Goal: Information Seeking & Learning: Learn about a topic

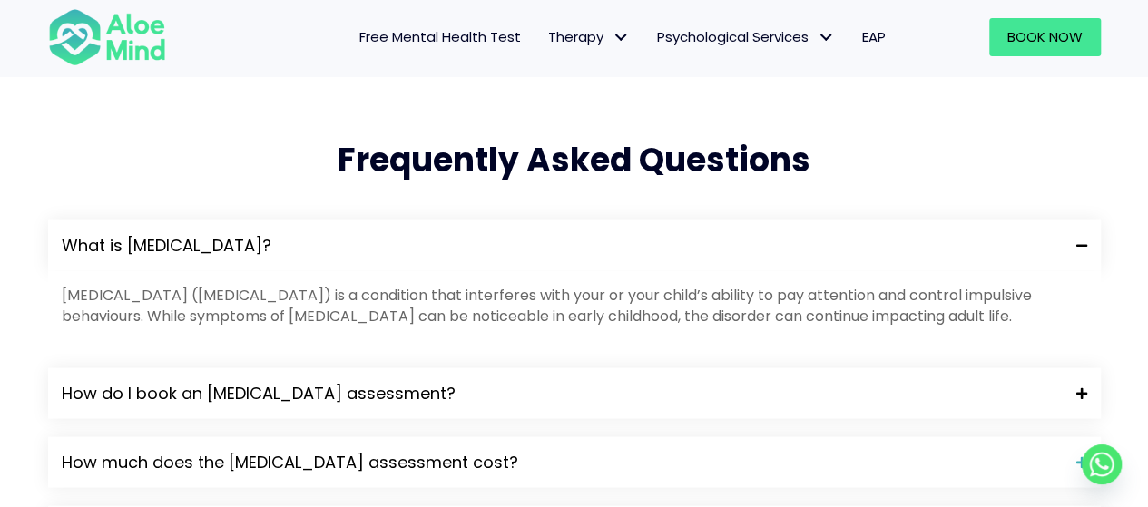
scroll to position [1816, 0]
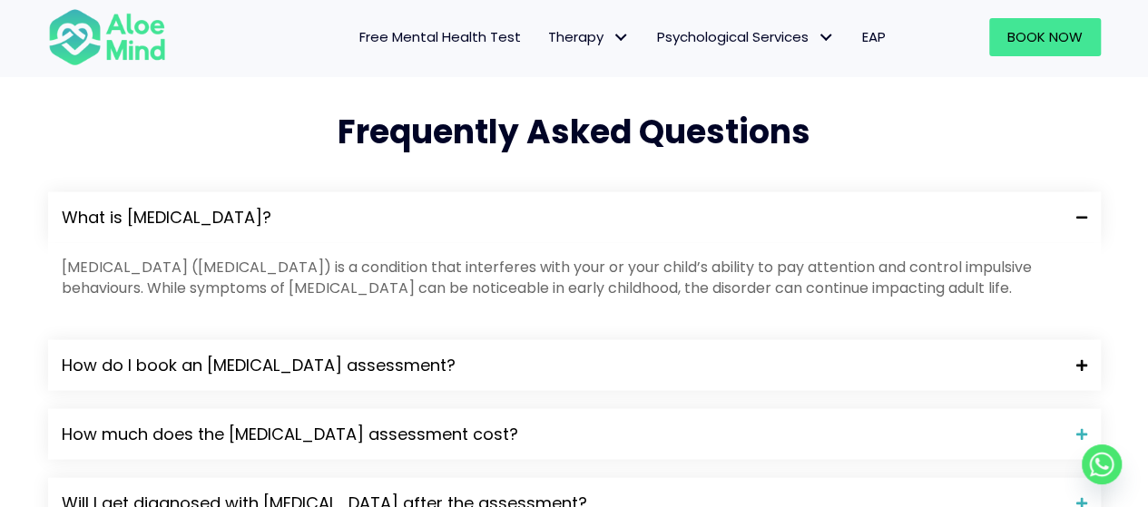
click at [503, 354] on span "How do I book an ADHD assessment?" at bounding box center [562, 366] width 1001 height 24
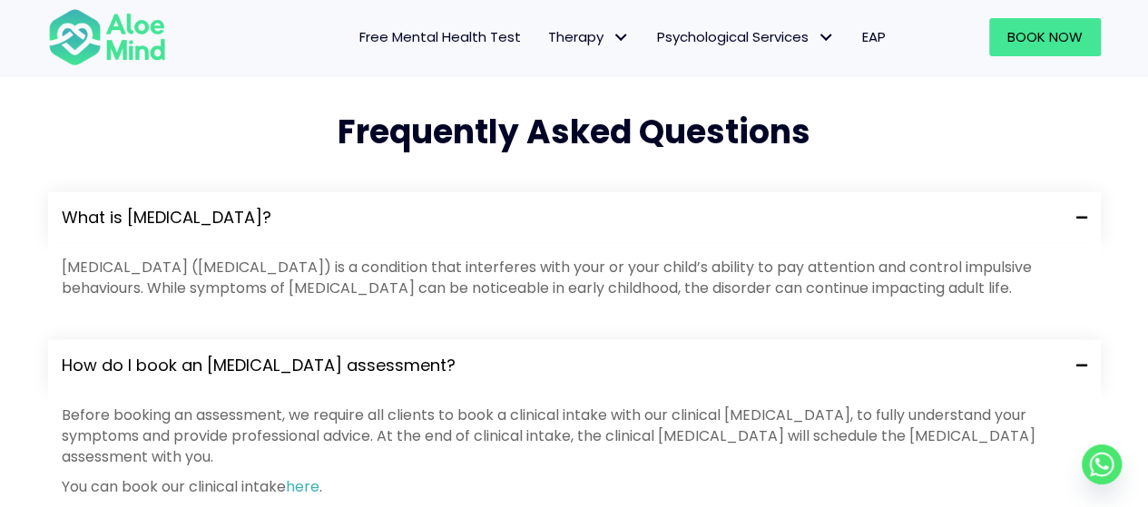
click at [502, 354] on span "How do I book an ADHD assessment?" at bounding box center [562, 366] width 1001 height 24
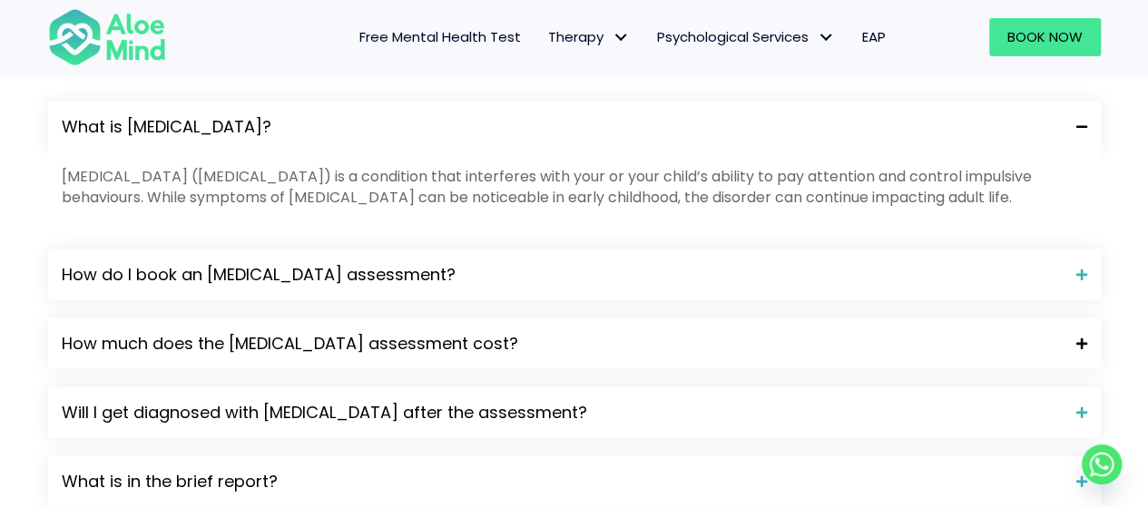
scroll to position [1997, 0]
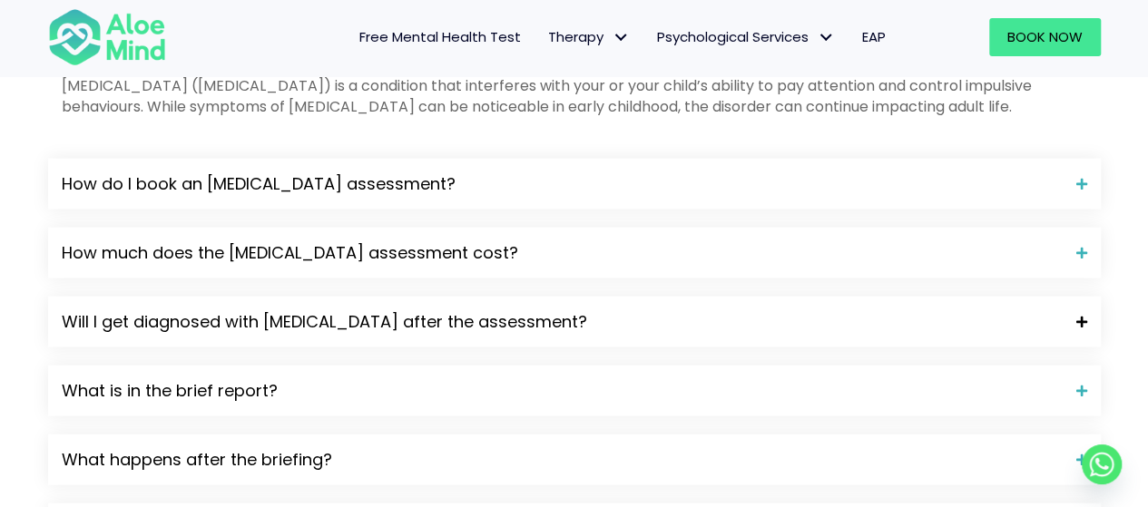
click at [507, 310] on span "Will I get diagnosed with ADHD after the assessment?" at bounding box center [562, 322] width 1001 height 24
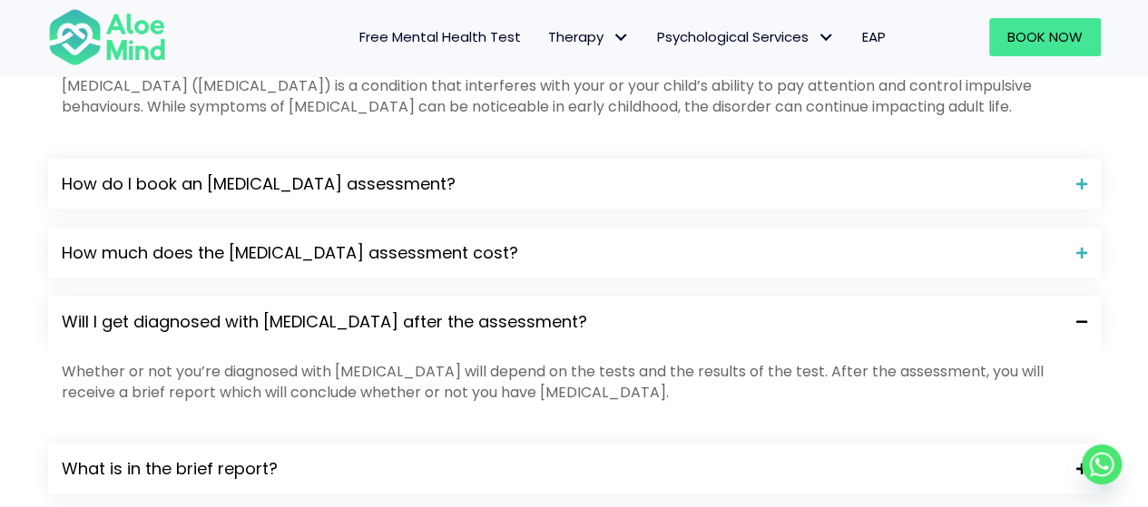
click at [421, 458] on span "What is in the brief report?" at bounding box center [562, 470] width 1001 height 24
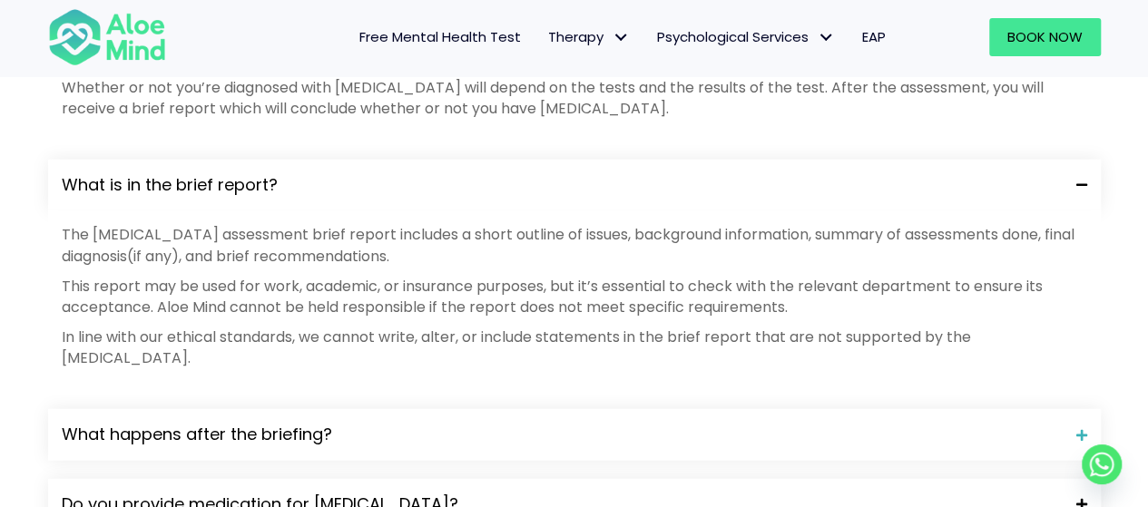
scroll to position [2360, 0]
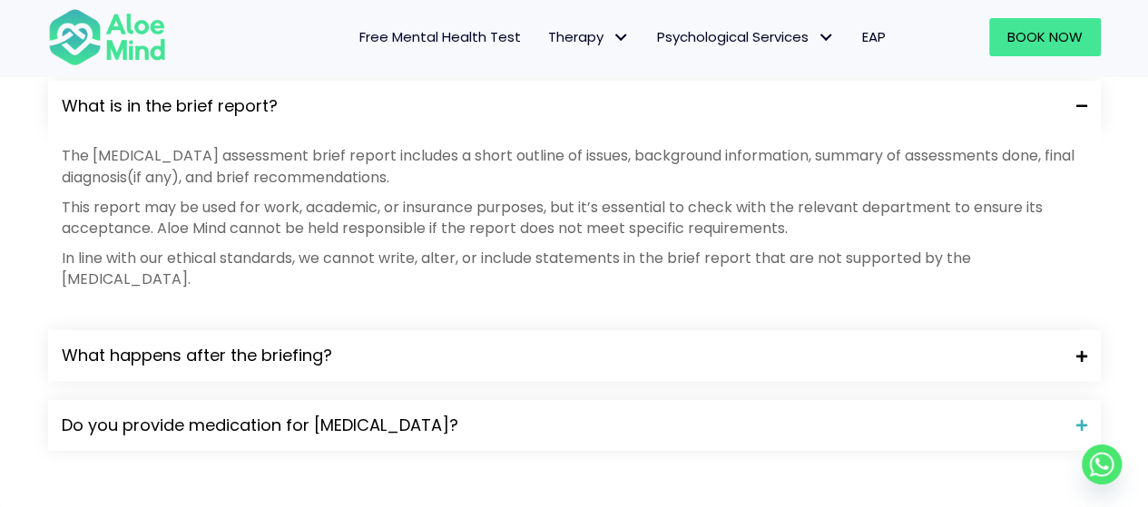
click at [350, 344] on span "What happens after the briefing?" at bounding box center [562, 356] width 1001 height 24
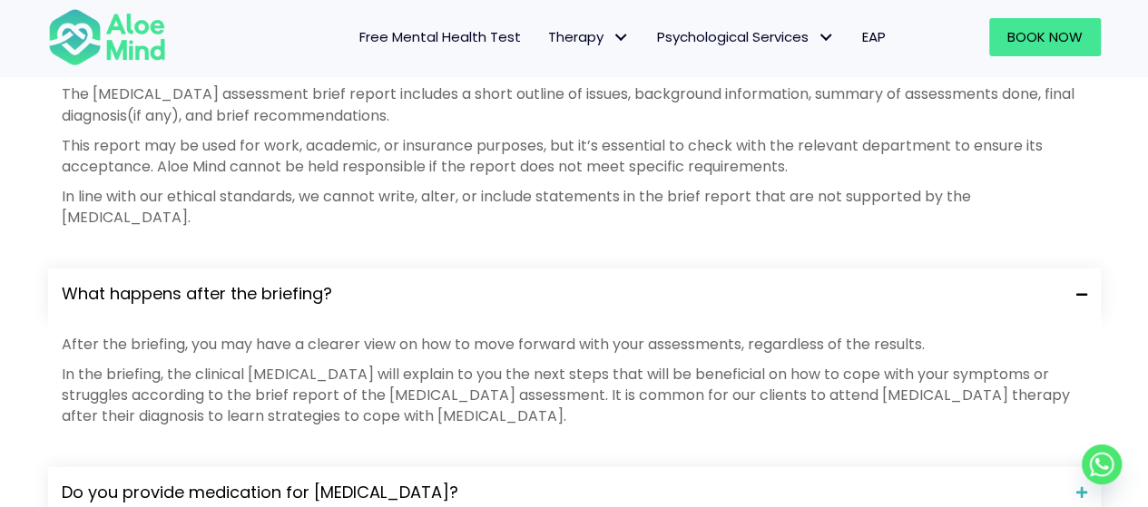
scroll to position [2451, 0]
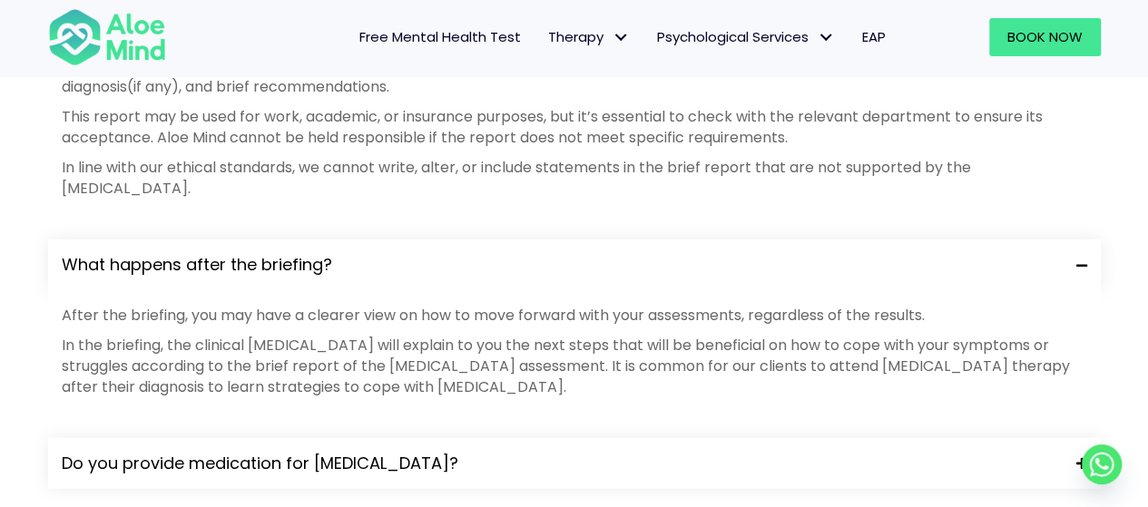
click at [327, 452] on span "Do you provide medication for ADHD?" at bounding box center [562, 464] width 1001 height 24
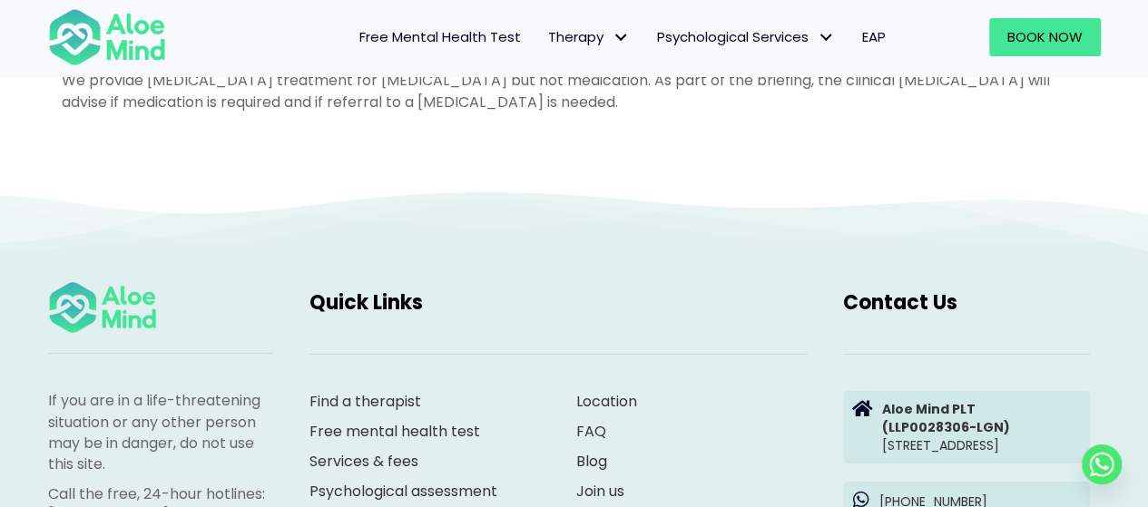
scroll to position [3087, 0]
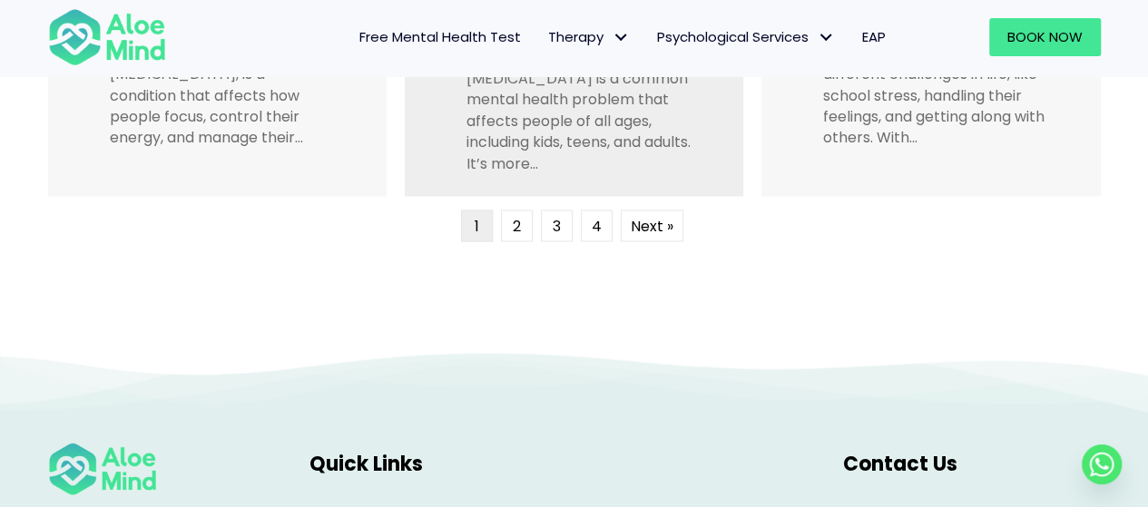
scroll to position [1543, 0]
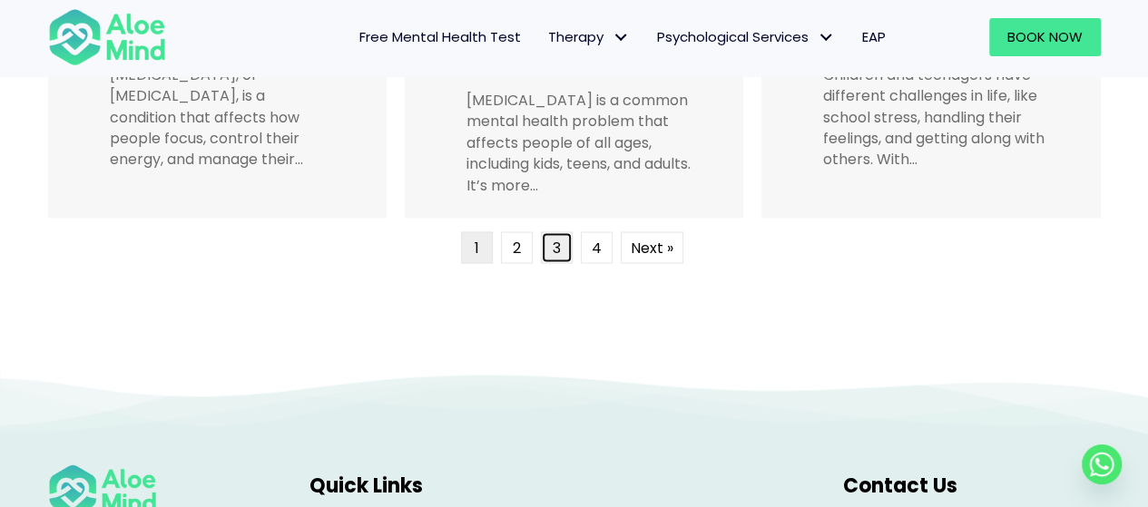
click at [547, 237] on link "3" at bounding box center [557, 248] width 32 height 32
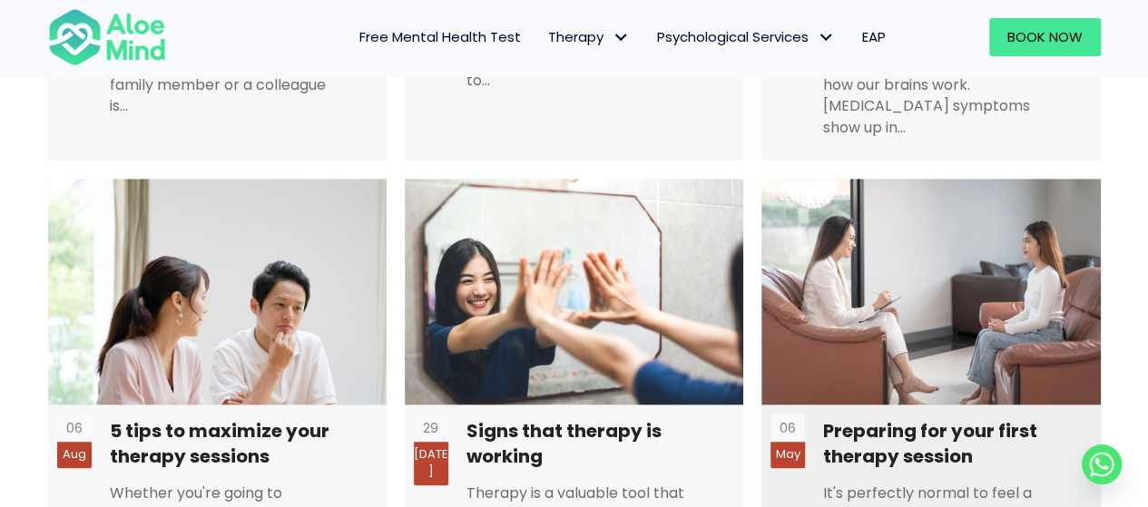
scroll to position [510, 0]
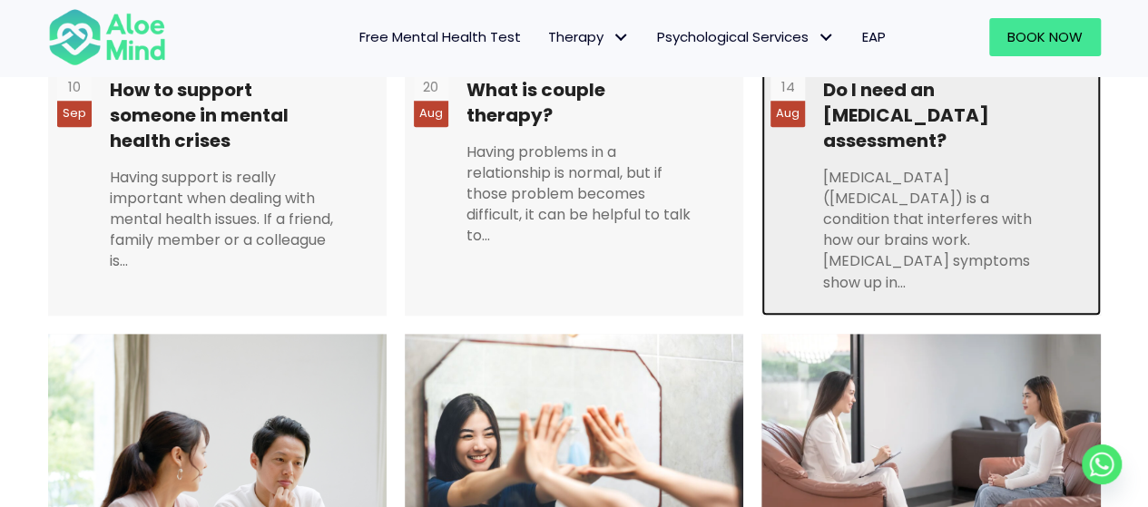
click at [919, 145] on link at bounding box center [931, 76] width 339 height 478
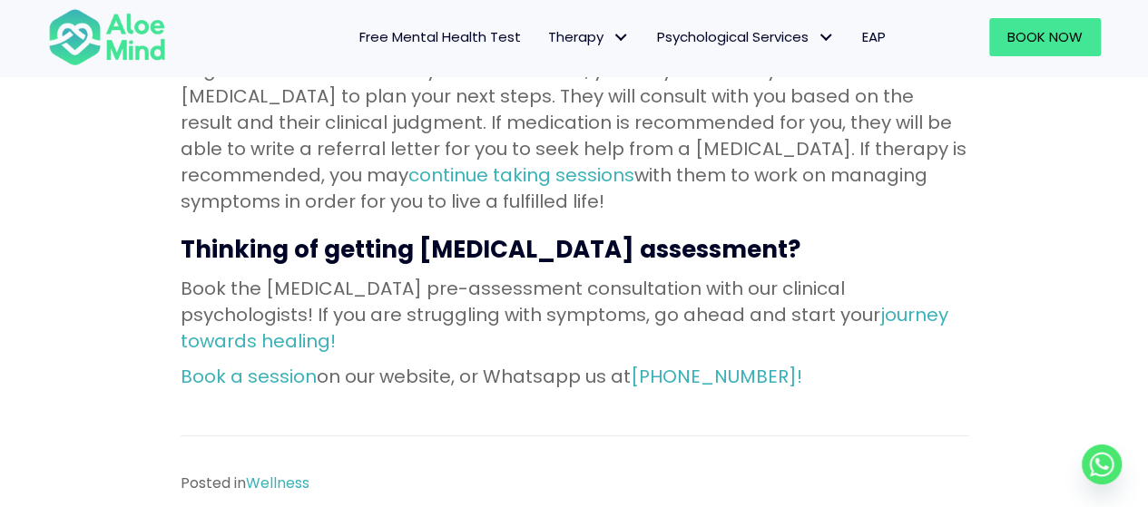
scroll to position [2451, 0]
